Goal: Navigation & Orientation: Find specific page/section

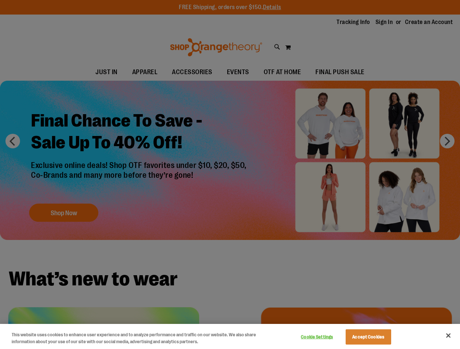
click at [230, 175] on div at bounding box center [230, 174] width 460 height 349
click at [326, 337] on button "Cookie Settings" at bounding box center [316, 337] width 45 height 15
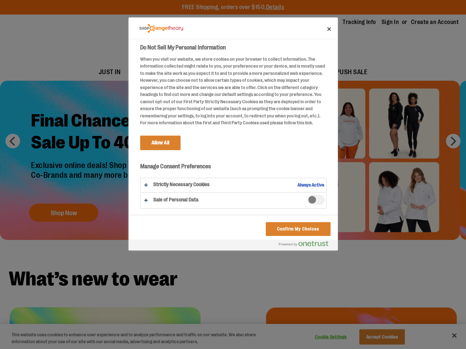
click at [377, 337] on div at bounding box center [233, 174] width 466 height 349
click at [448, 336] on div at bounding box center [233, 174] width 466 height 349
click at [381, 349] on html "Skip to Content The store will not work correctly when cookies are disabled. FR…" at bounding box center [233, 174] width 466 height 349
